Goal: Obtain resource: Obtain resource

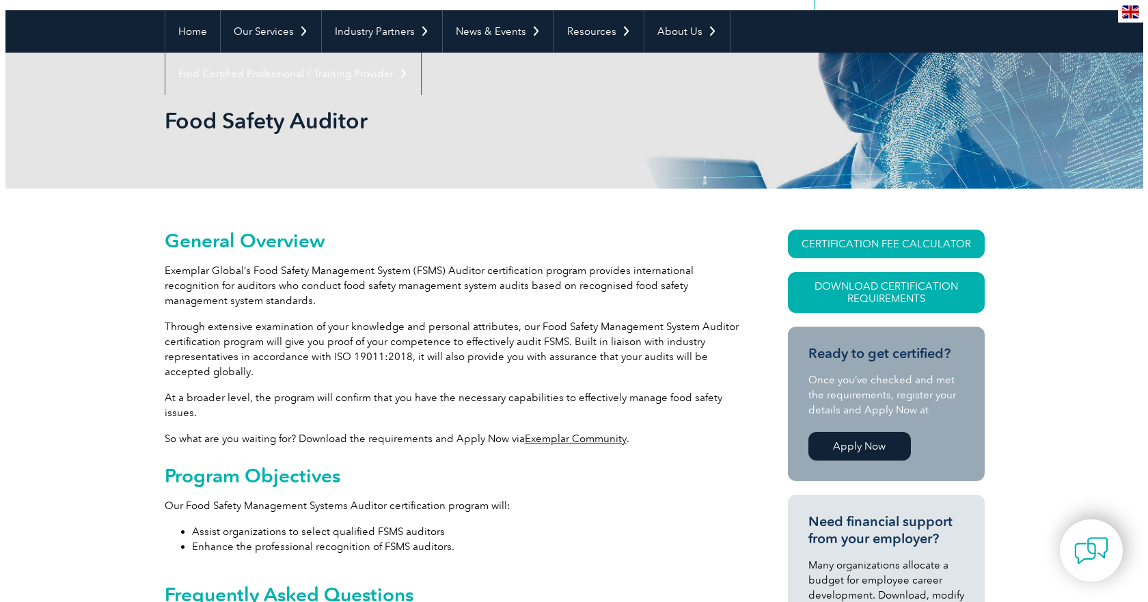
scroll to position [68, 0]
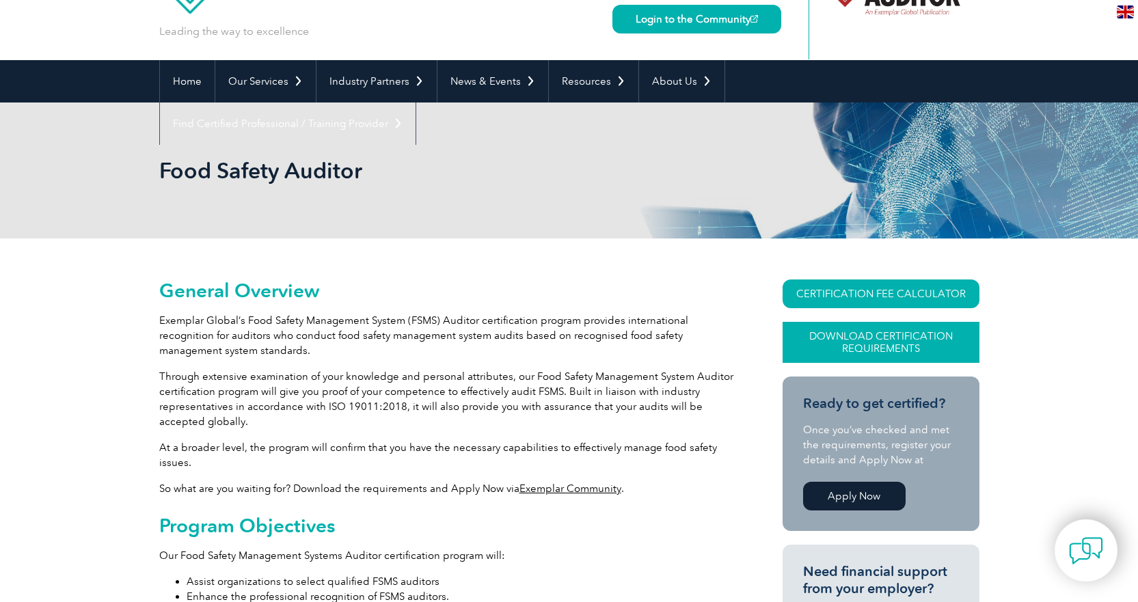
click at [863, 342] on link "Download Certification Requirements" at bounding box center [880, 342] width 197 height 41
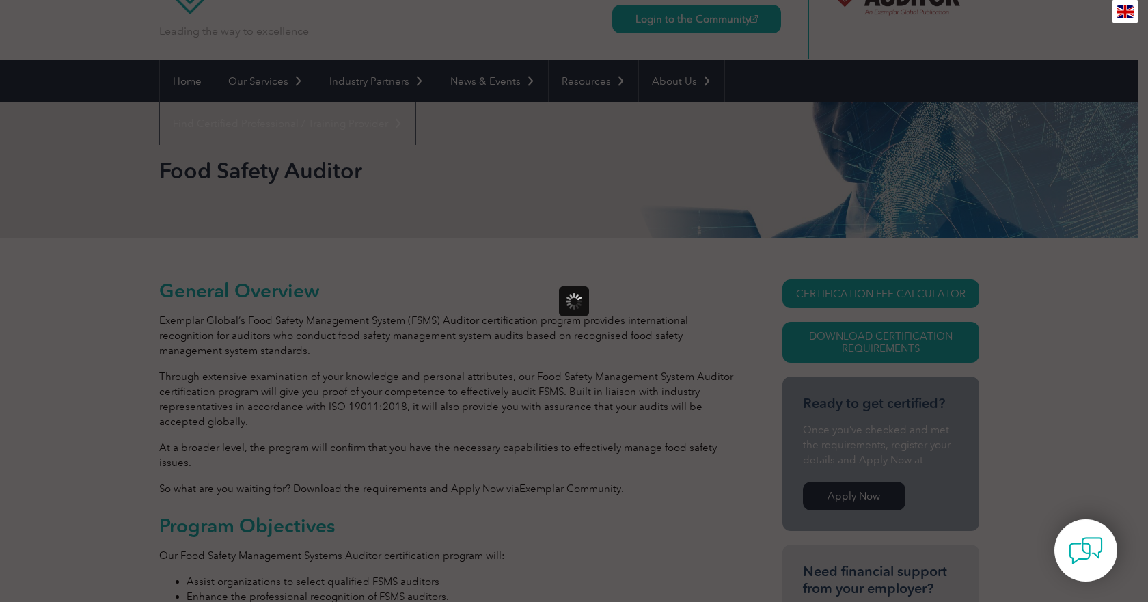
scroll to position [0, 0]
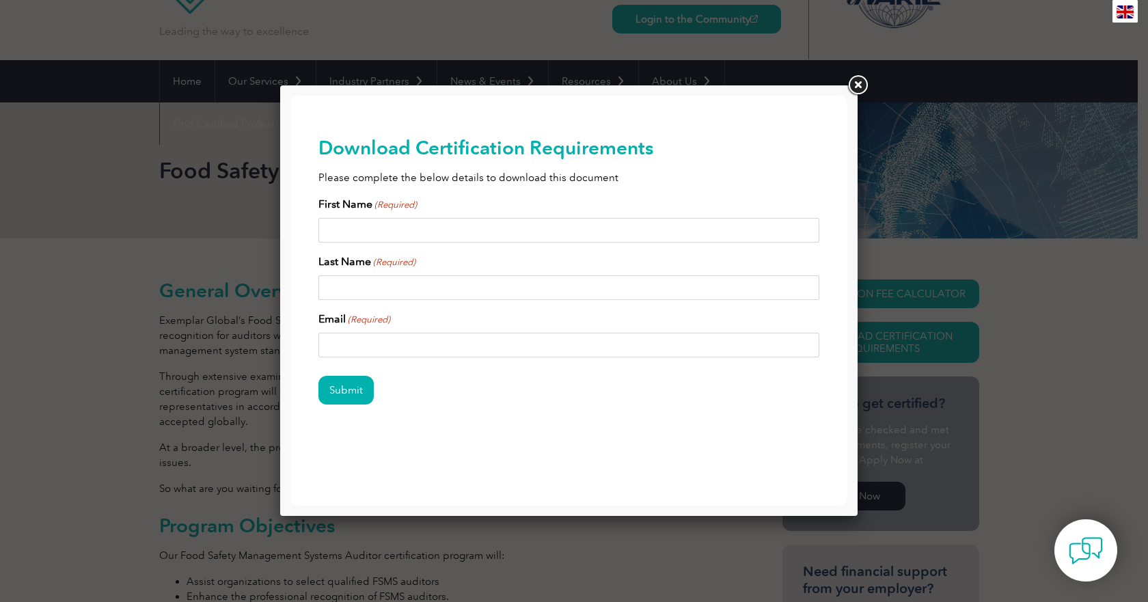
click at [498, 227] on input "First Name (Required)" at bounding box center [569, 230] width 502 height 25
type input "Josue"
type input "Orengo"
type input "jmalave@rovira.com"
click at [323, 282] on input "Orengo" at bounding box center [569, 287] width 502 height 25
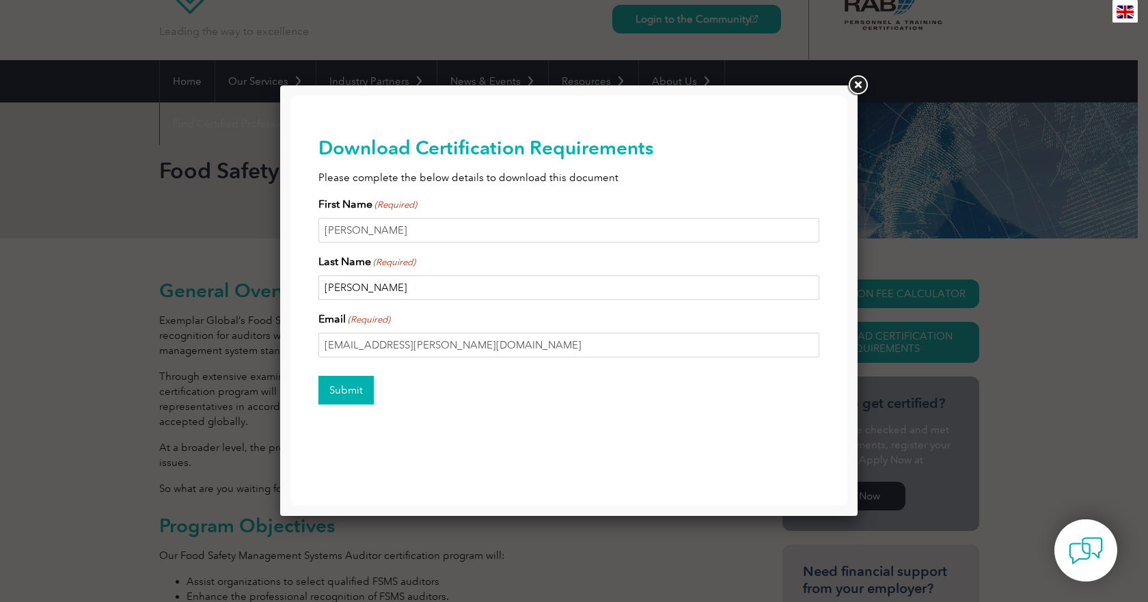
type input "Malave-Orengo"
click at [354, 398] on input "Submit" at bounding box center [345, 390] width 55 height 29
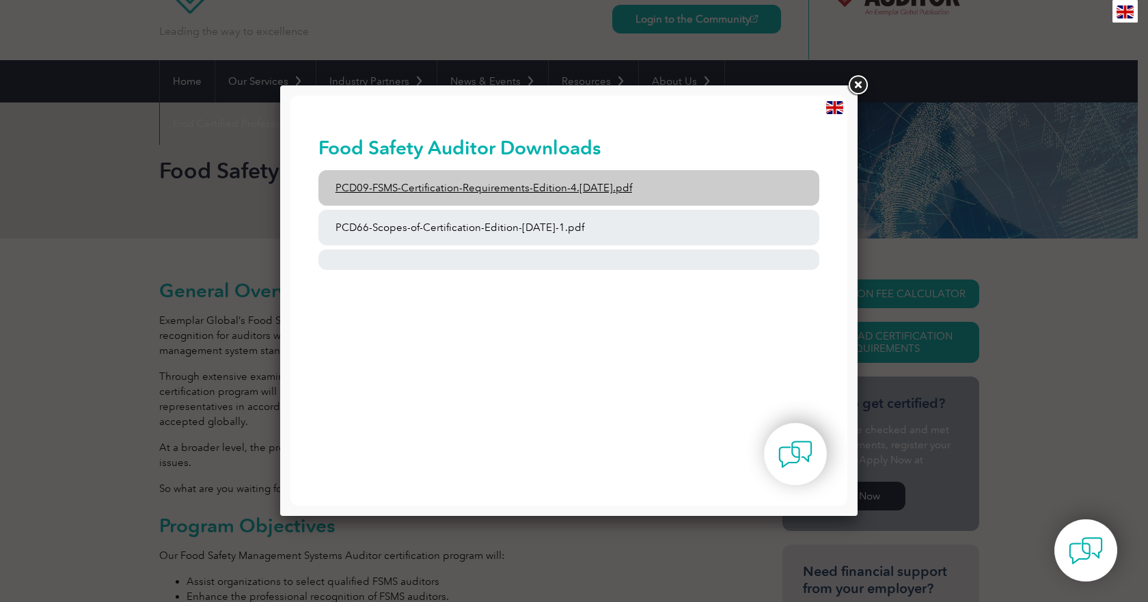
click at [576, 185] on link "PCD09-FSMS-Certification-Requirements-Edition-4.2-March-2023.pdf" at bounding box center [569, 188] width 502 height 36
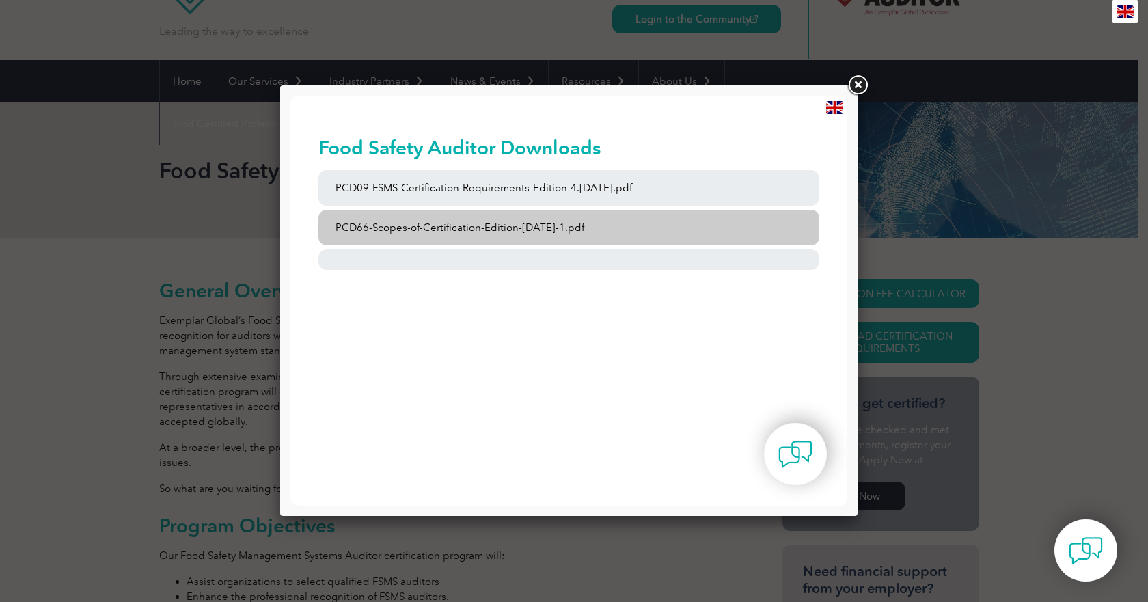
click at [580, 225] on link "PCD66-Scopes-of-Certification-Edition-6-September-2023-1.pdf" at bounding box center [569, 228] width 502 height 36
